Goal: Information Seeking & Learning: Learn about a topic

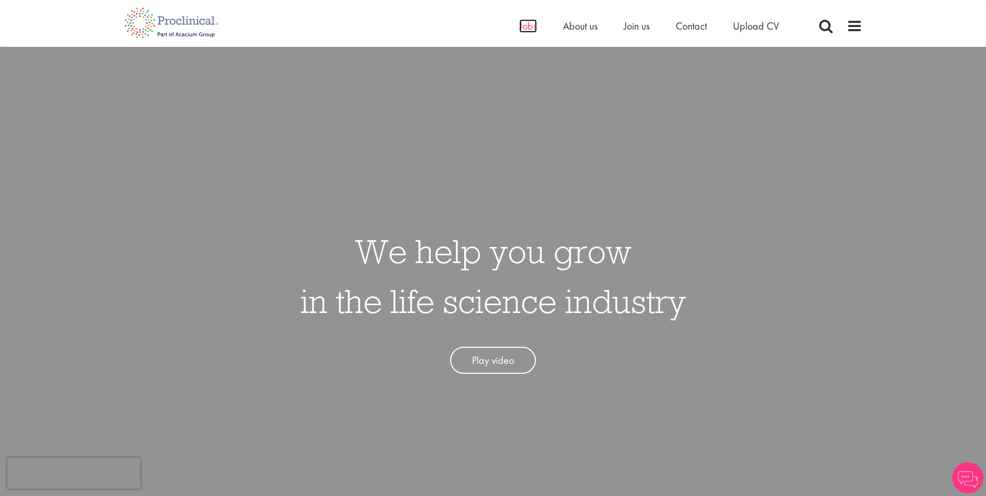
click at [533, 29] on span "Jobs" at bounding box center [528, 26] width 18 height 14
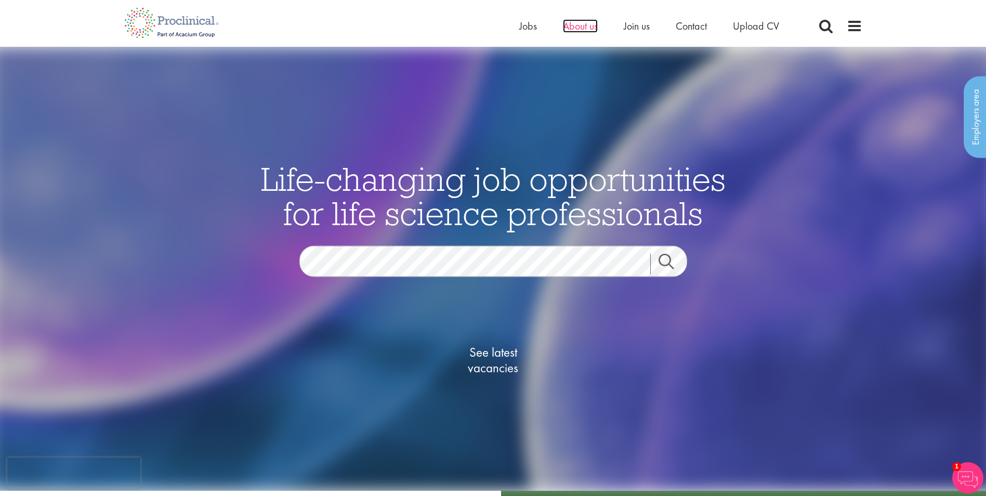
click at [583, 32] on span "About us" at bounding box center [580, 26] width 35 height 14
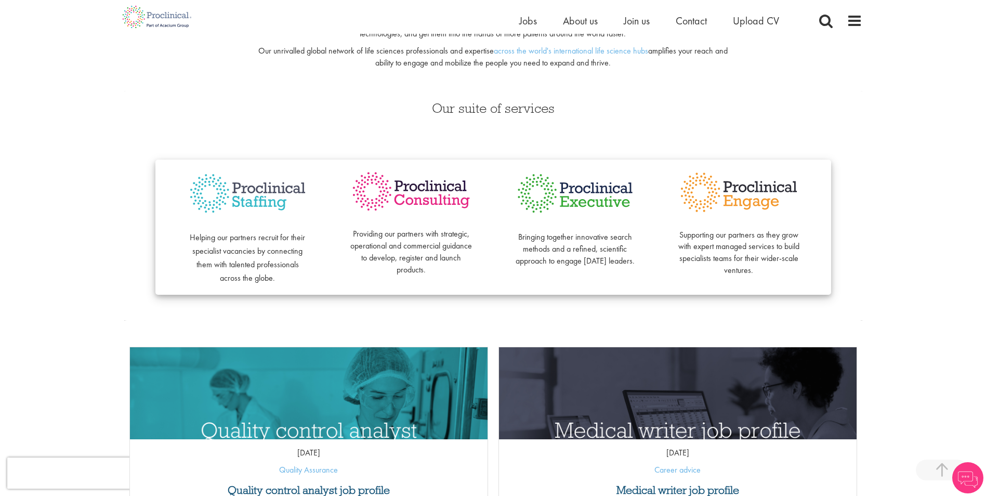
scroll to position [208, 0]
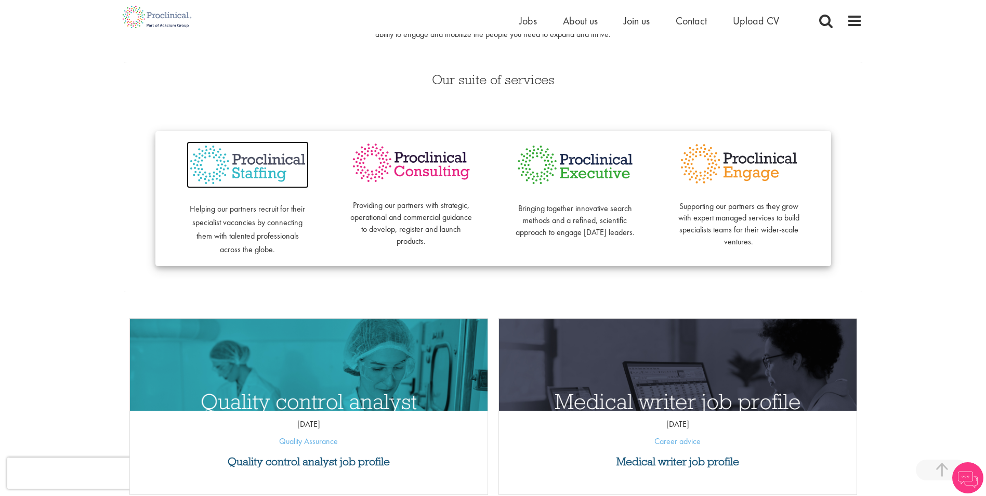
click at [262, 161] on img at bounding box center [248, 164] width 122 height 47
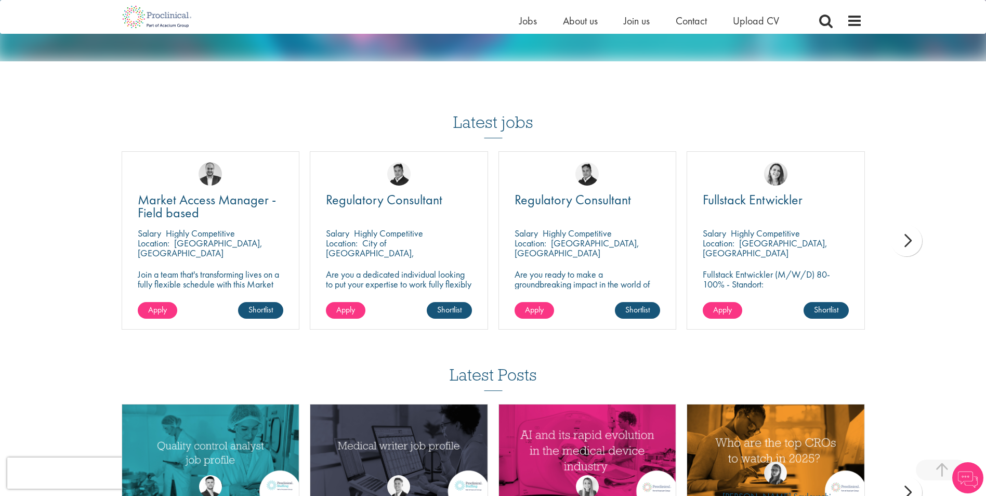
scroll to position [988, 0]
click at [905, 228] on div "next" at bounding box center [906, 240] width 31 height 31
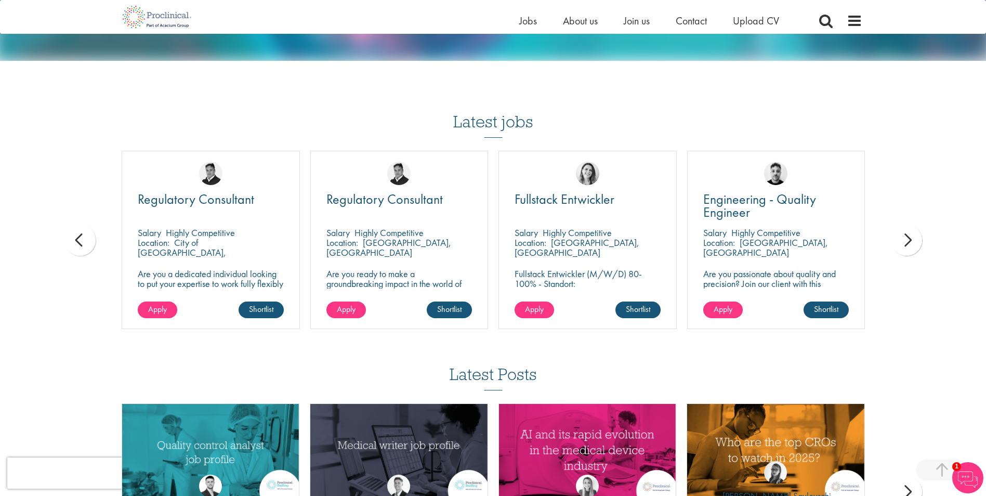
click at [905, 228] on div "next" at bounding box center [906, 240] width 31 height 31
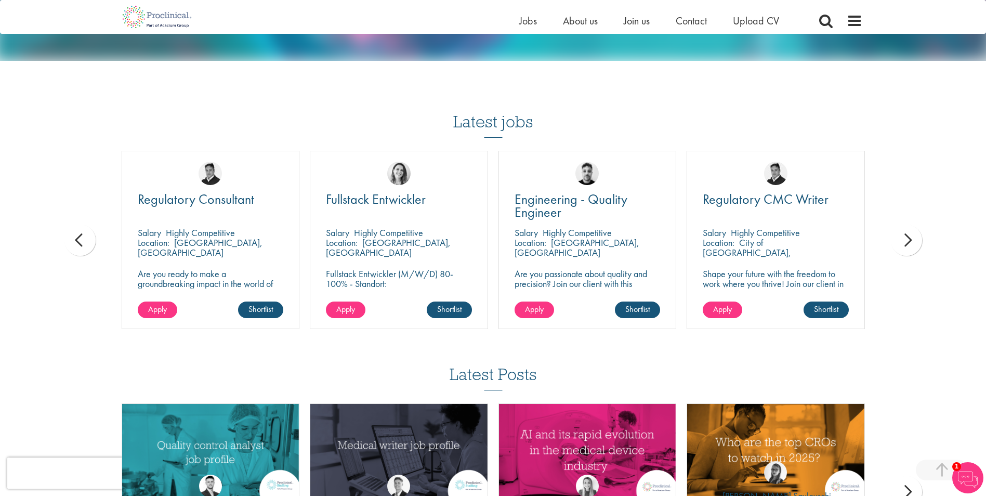
click at [905, 228] on div "next" at bounding box center [906, 240] width 31 height 31
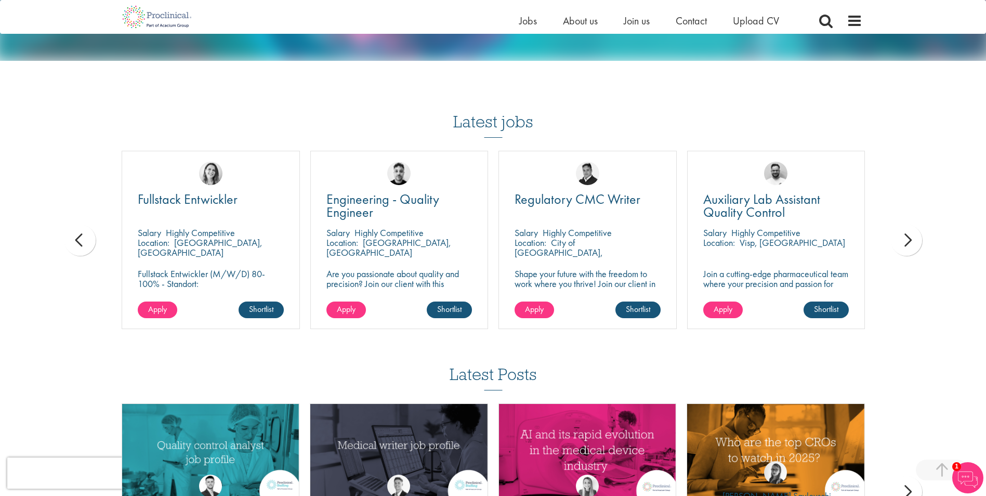
click at [905, 228] on div "next" at bounding box center [906, 240] width 31 height 31
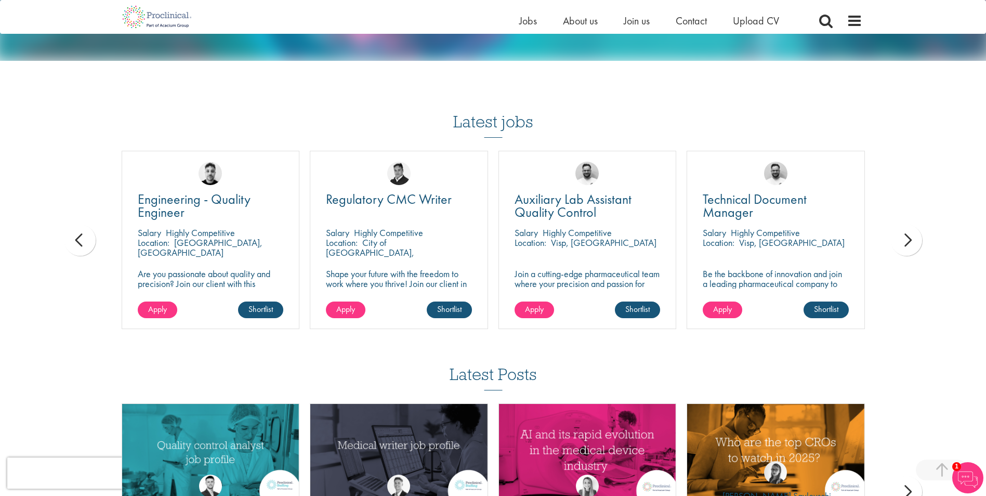
click at [905, 228] on div "next" at bounding box center [906, 240] width 31 height 31
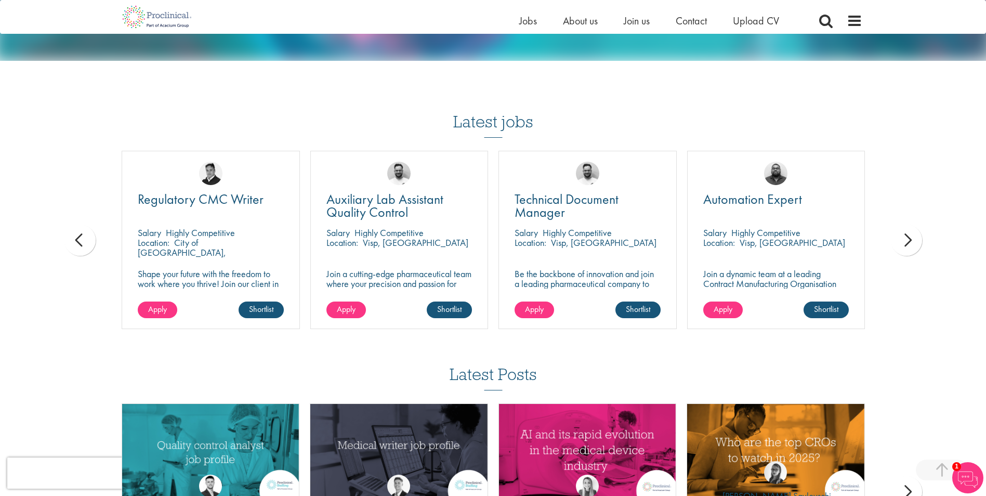
click at [905, 228] on div "next" at bounding box center [906, 240] width 31 height 31
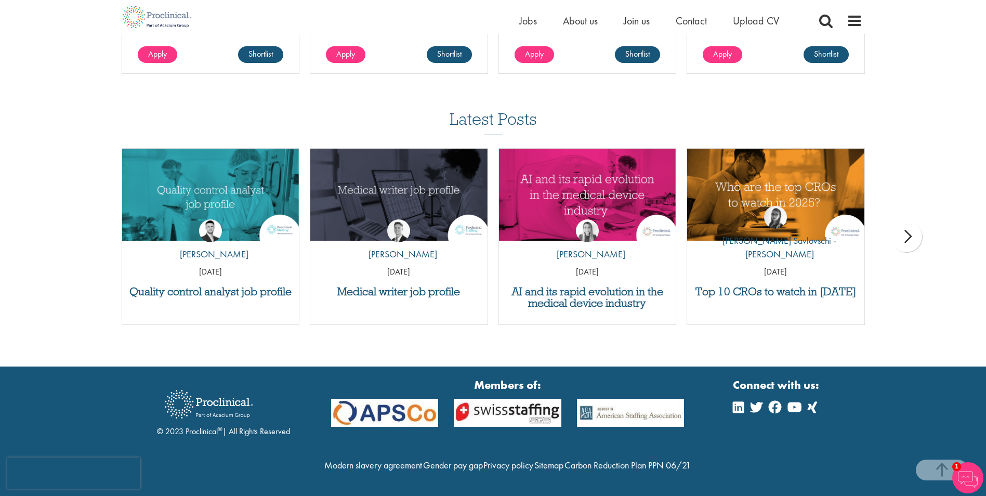
scroll to position [1248, 0]
click at [907, 221] on div "next" at bounding box center [906, 236] width 31 height 31
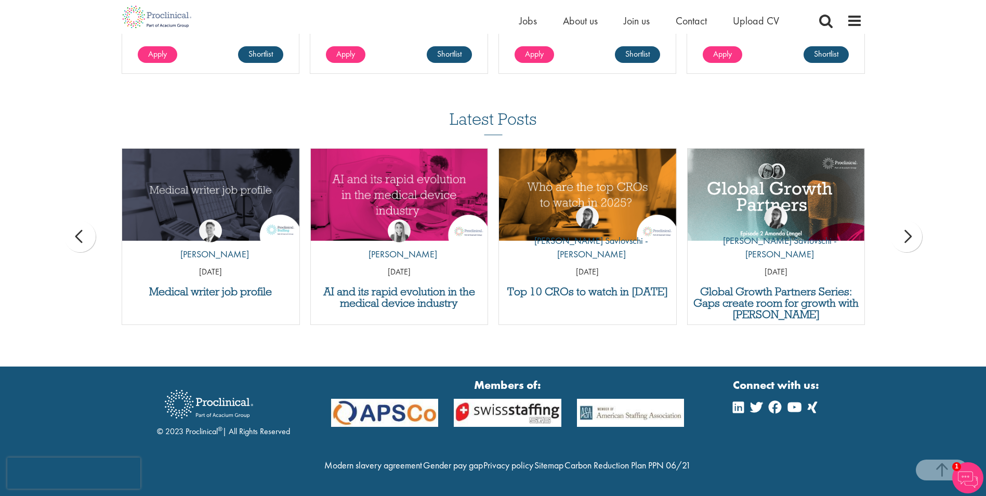
click at [907, 221] on div "next" at bounding box center [906, 236] width 31 height 31
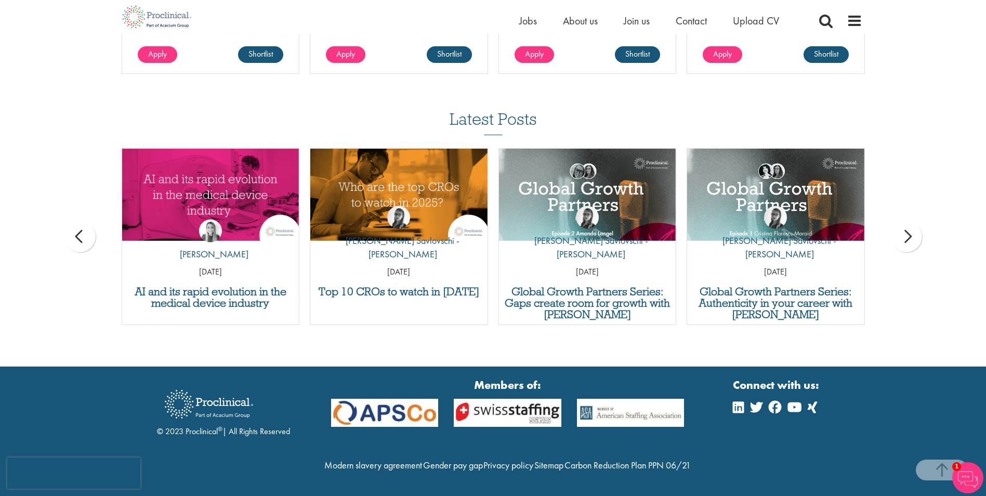
click at [907, 221] on div "next" at bounding box center [906, 236] width 31 height 31
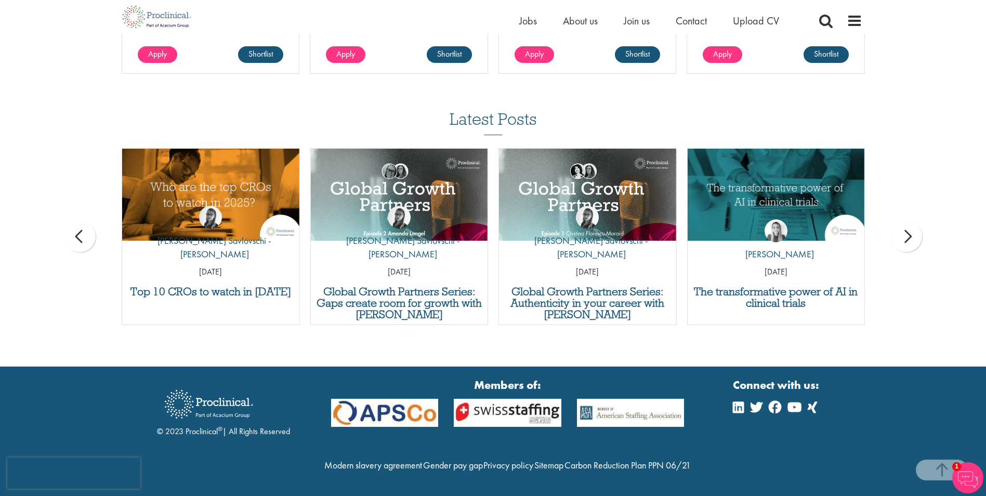
click at [907, 221] on div "next" at bounding box center [906, 236] width 31 height 31
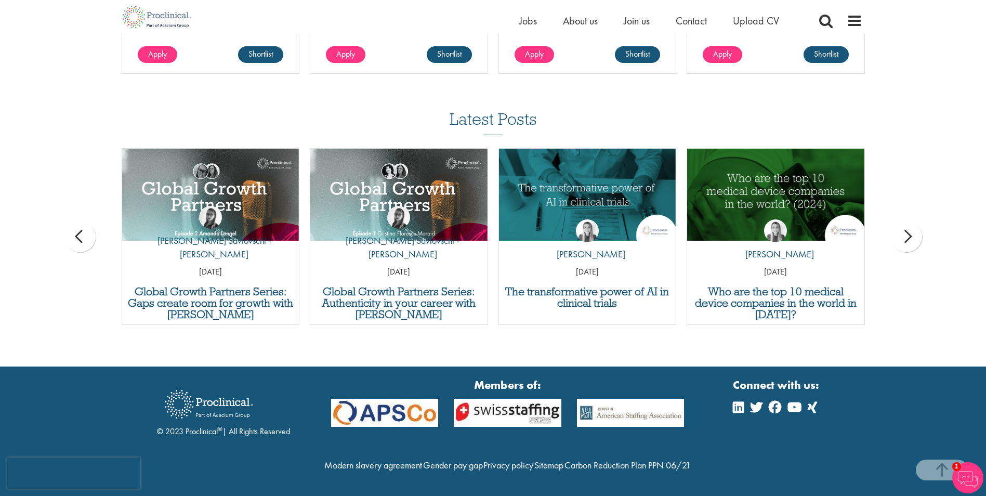
click at [907, 221] on div "next" at bounding box center [906, 236] width 31 height 31
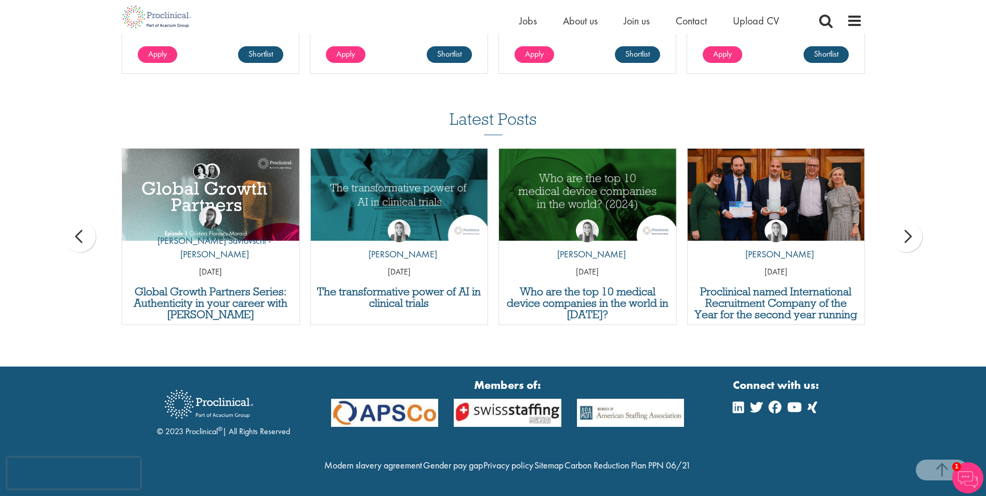
click at [907, 221] on div "next" at bounding box center [906, 236] width 31 height 31
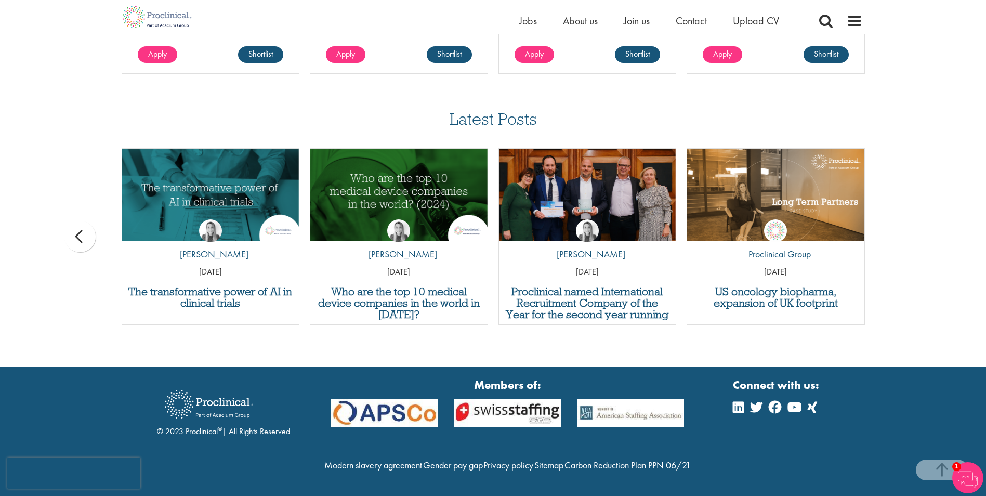
click at [907, 221] on div "Latest Posts Quality control analyst job profile by Joshua Godden 14 Aug 25 Med…" at bounding box center [493, 222] width 986 height 225
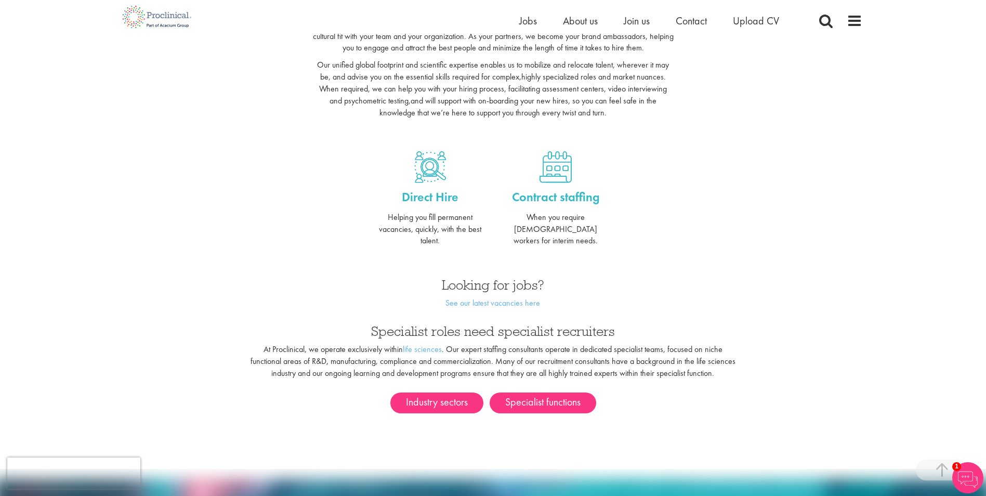
scroll to position [312, 0]
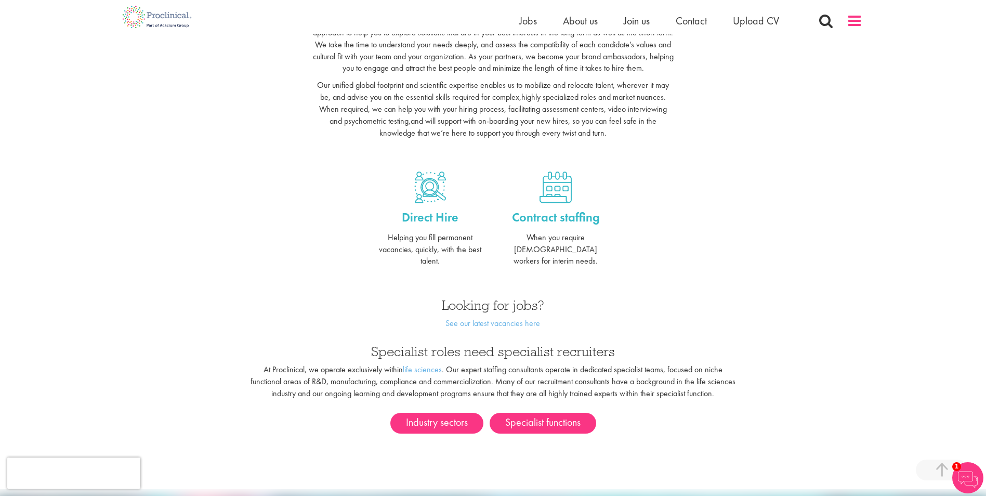
click at [854, 21] on span at bounding box center [855, 21] width 16 height 16
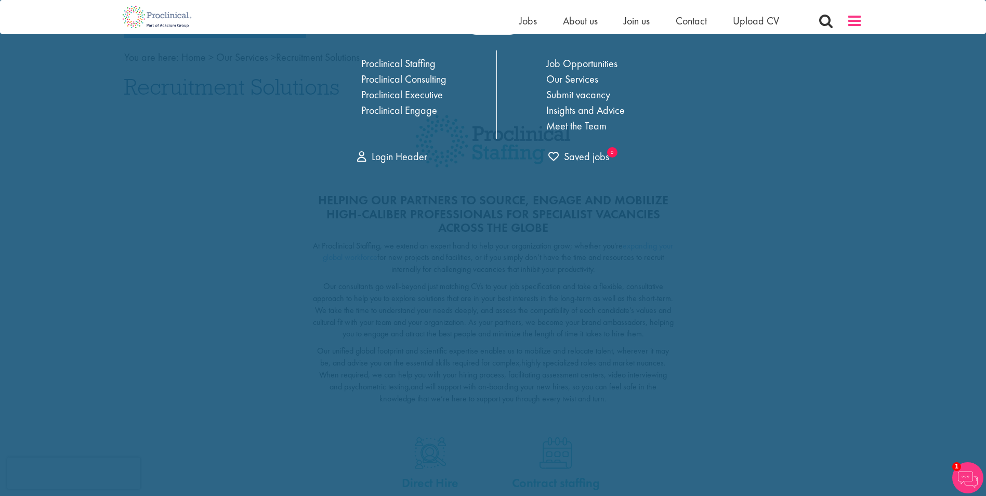
scroll to position [0, 0]
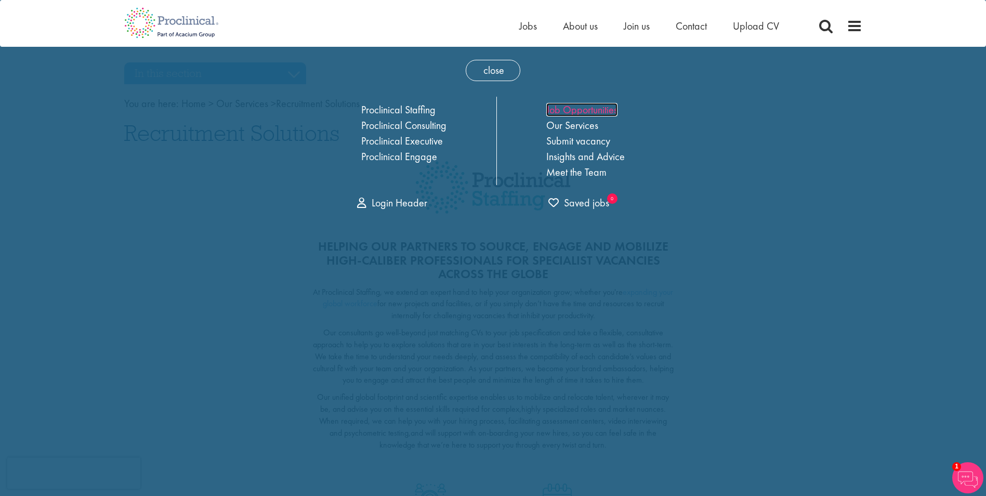
click at [592, 106] on link "Job Opportunities" at bounding box center [581, 110] width 71 height 14
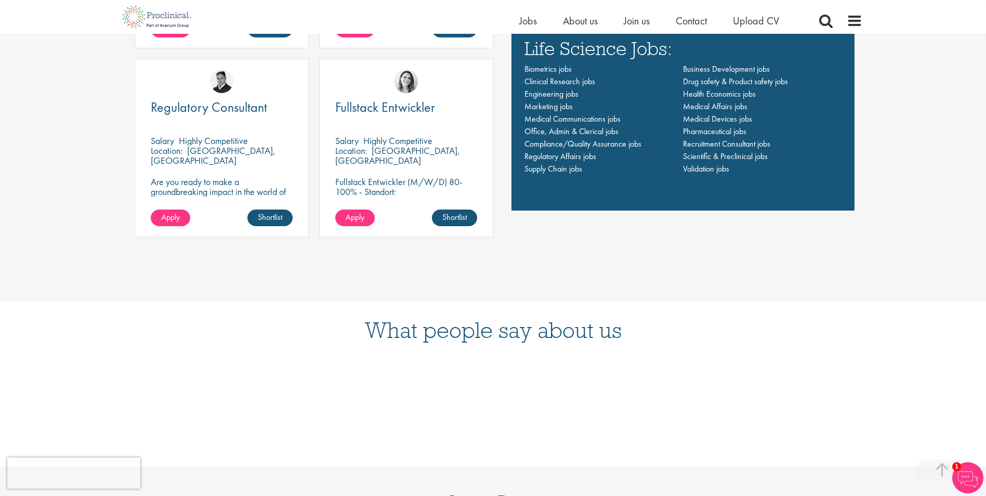
scroll to position [832, 0]
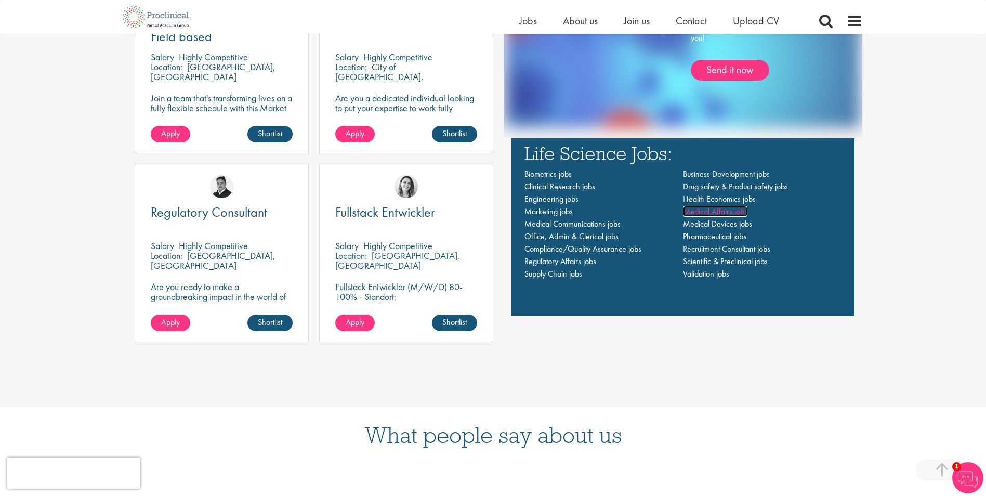
click at [709, 213] on span "Medical Affairs jobs" at bounding box center [715, 211] width 64 height 11
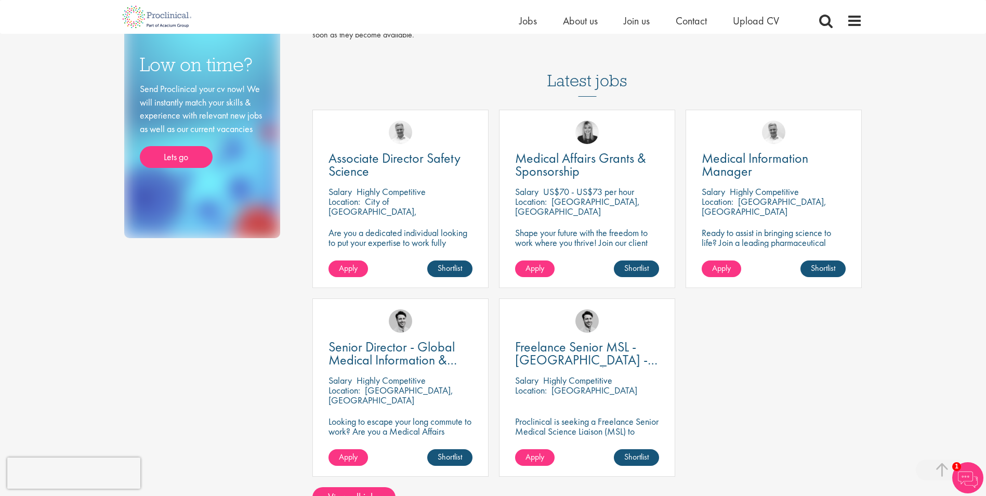
scroll to position [208, 0]
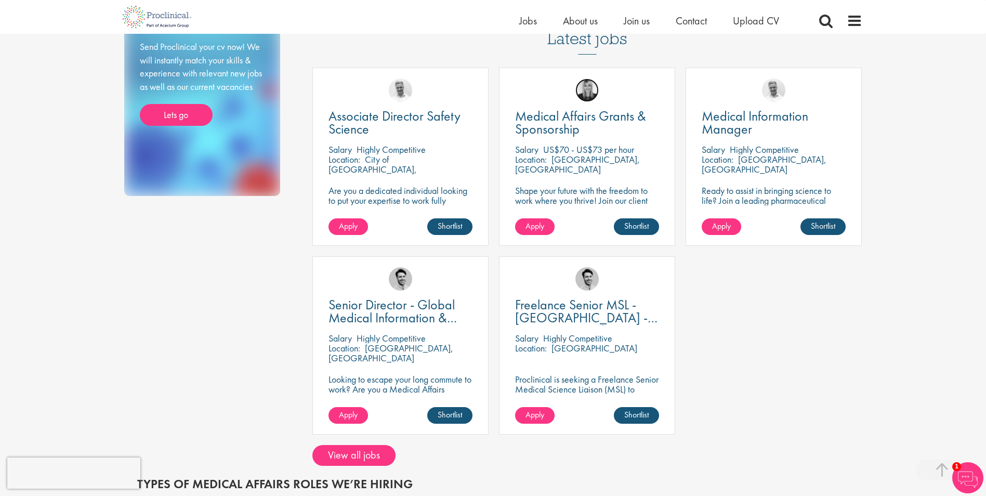
click at [588, 89] on img at bounding box center [587, 90] width 23 height 23
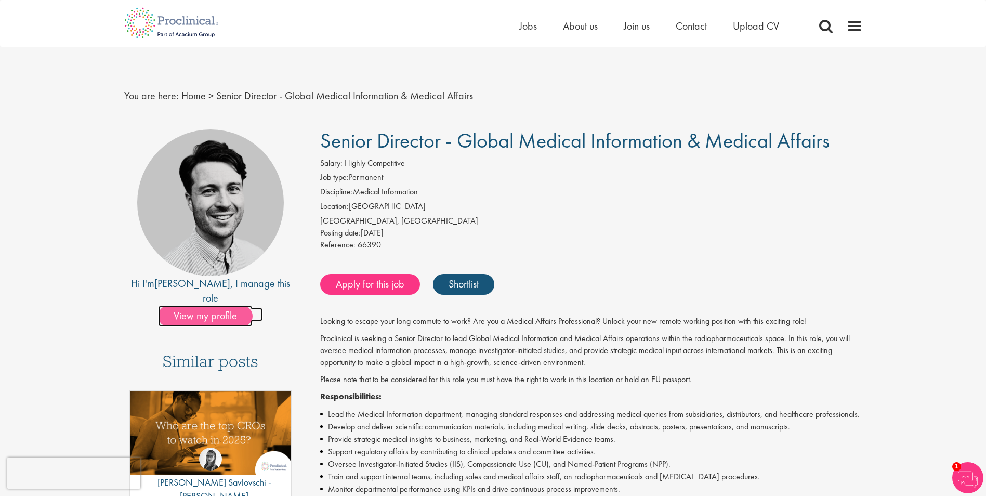
click at [210, 306] on span "View my profile" at bounding box center [205, 316] width 95 height 21
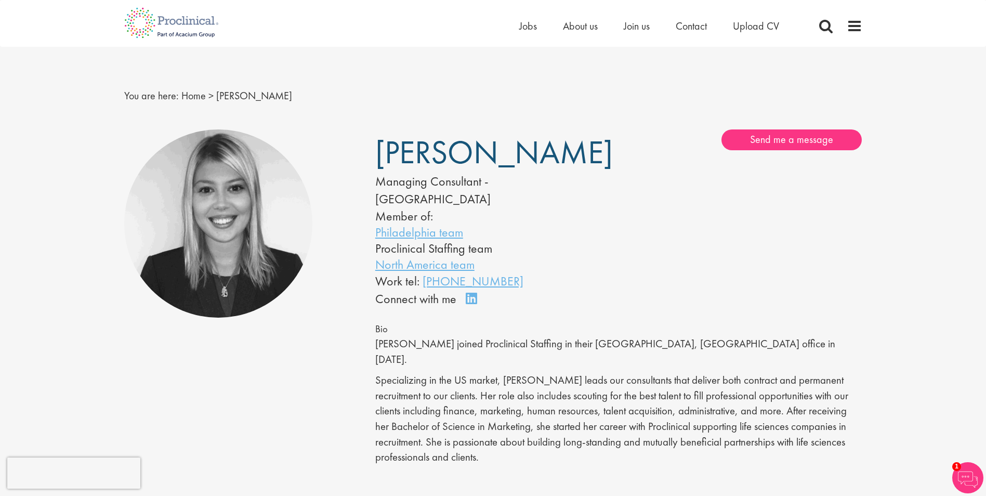
click at [242, 197] on img at bounding box center [218, 223] width 189 height 189
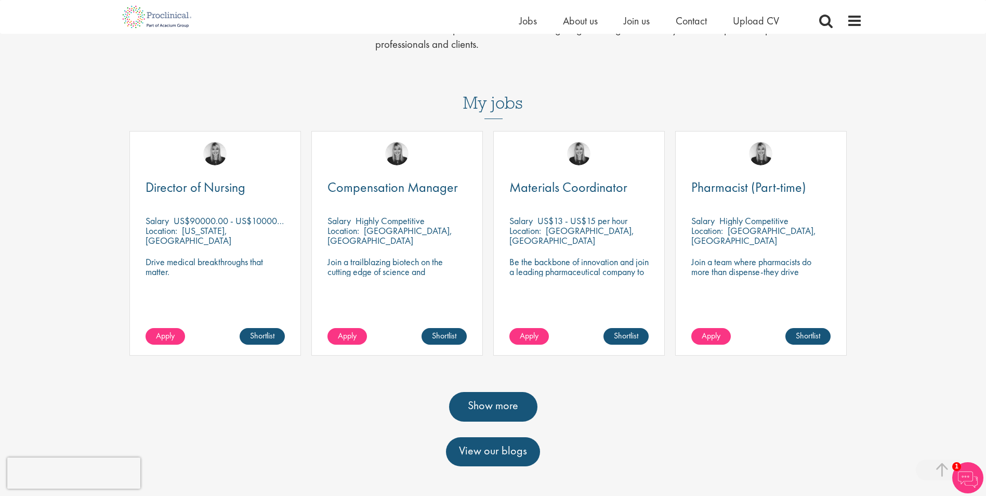
scroll to position [468, 0]
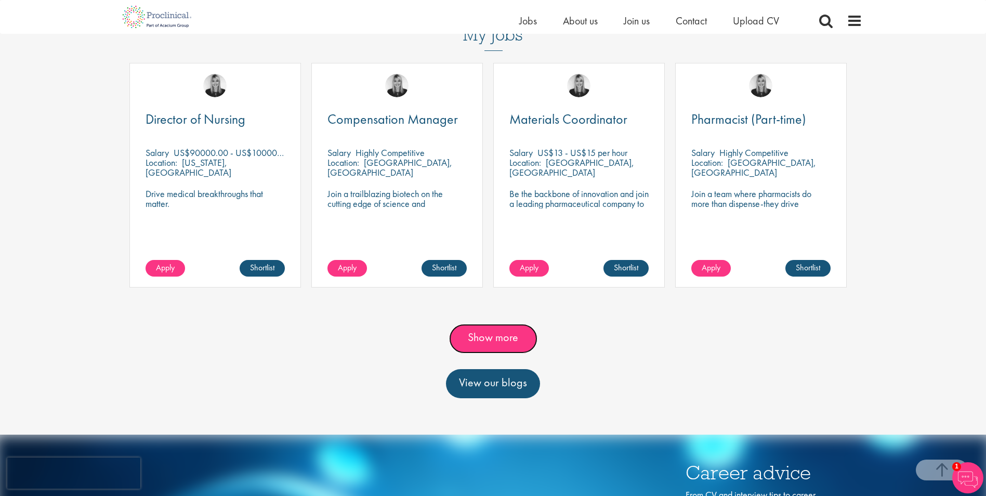
click at [485, 324] on link "Show more" at bounding box center [493, 338] width 88 height 29
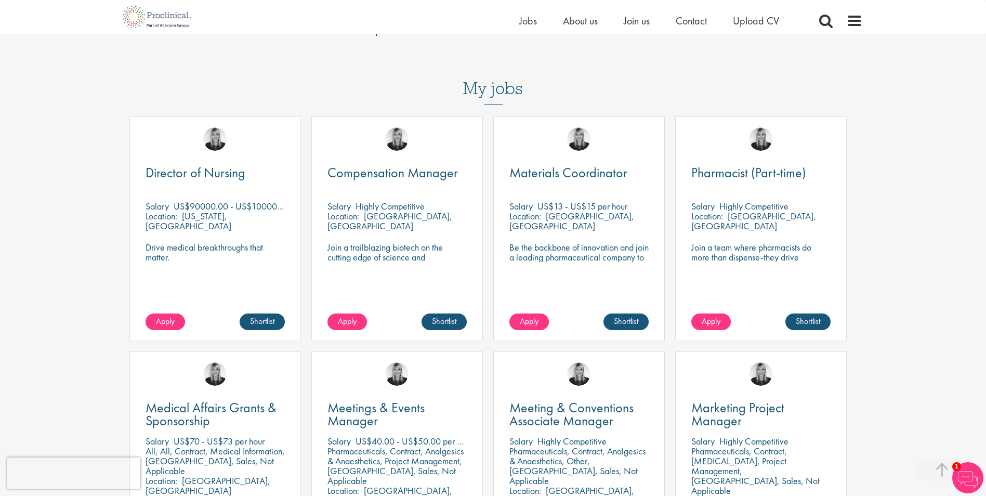
scroll to position [364, 0]
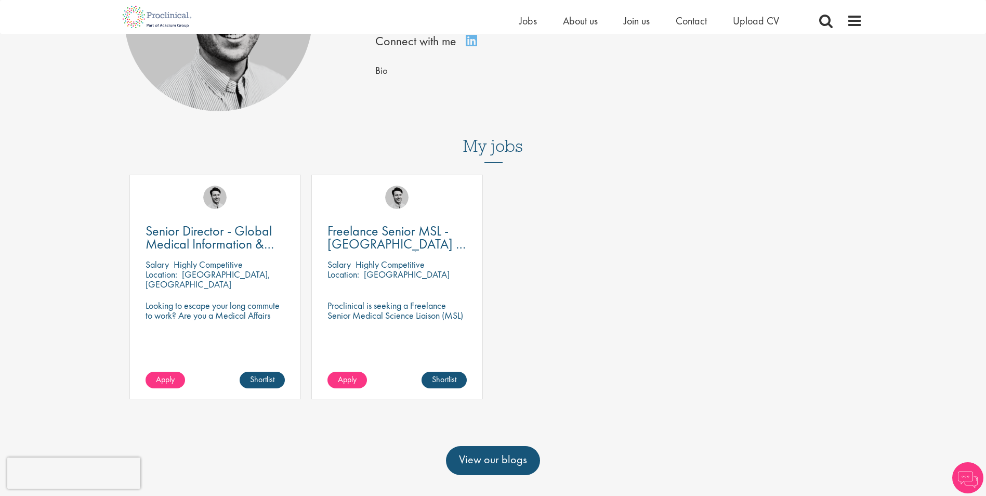
scroll to position [260, 0]
